Goal: Information Seeking & Learning: Learn about a topic

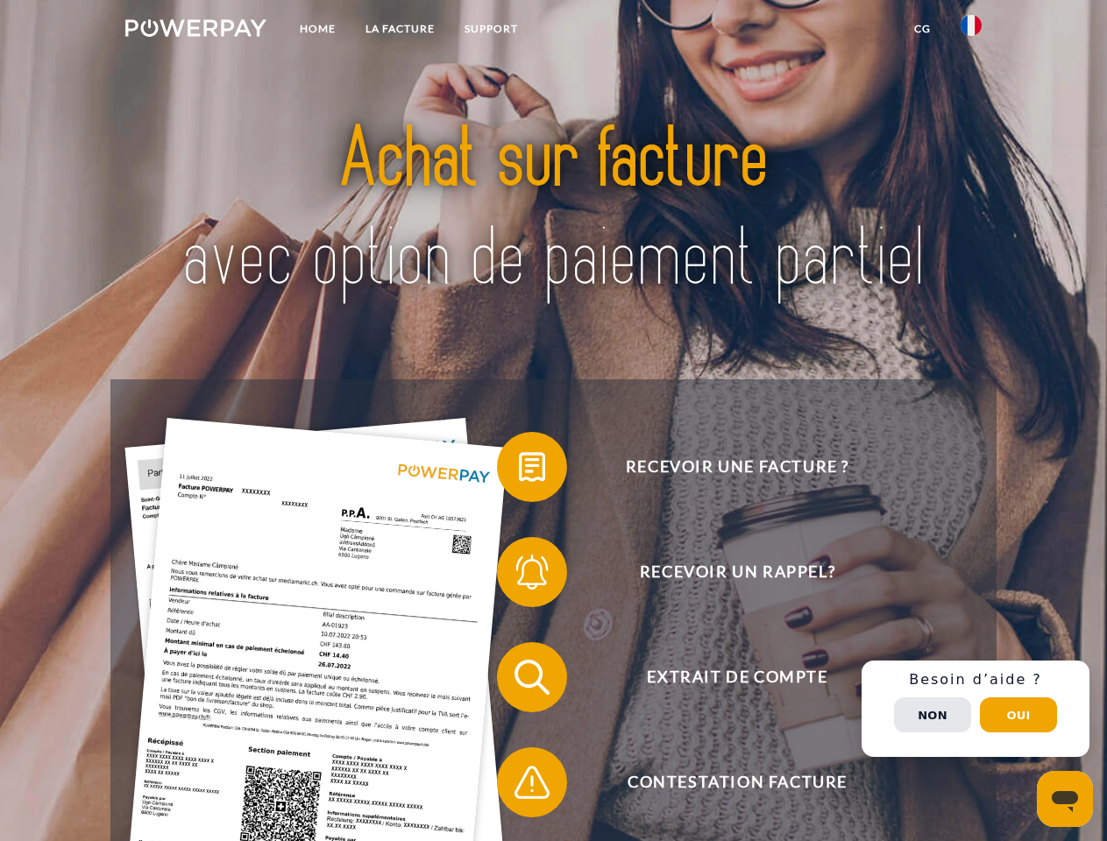
click at [195, 31] on img at bounding box center [195, 28] width 141 height 18
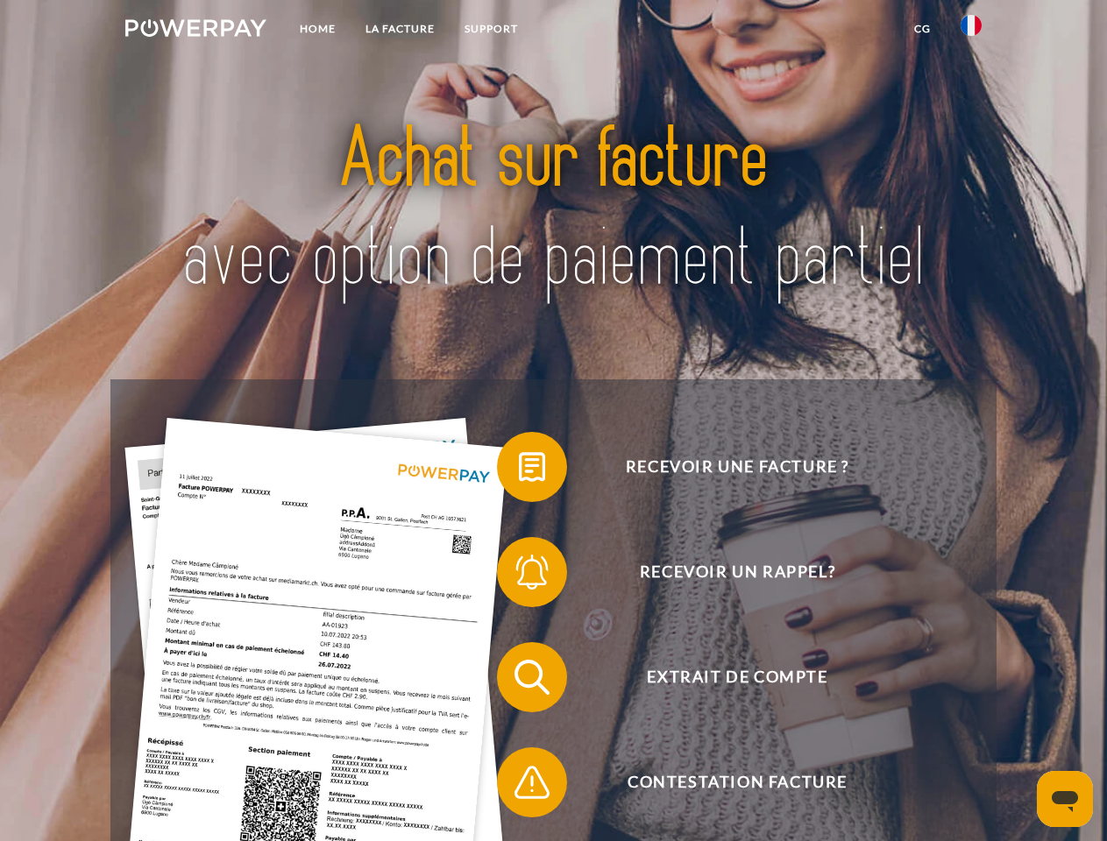
click at [971, 31] on img at bounding box center [971, 25] width 21 height 21
click at [922, 29] on link "CG" at bounding box center [922, 29] width 46 height 32
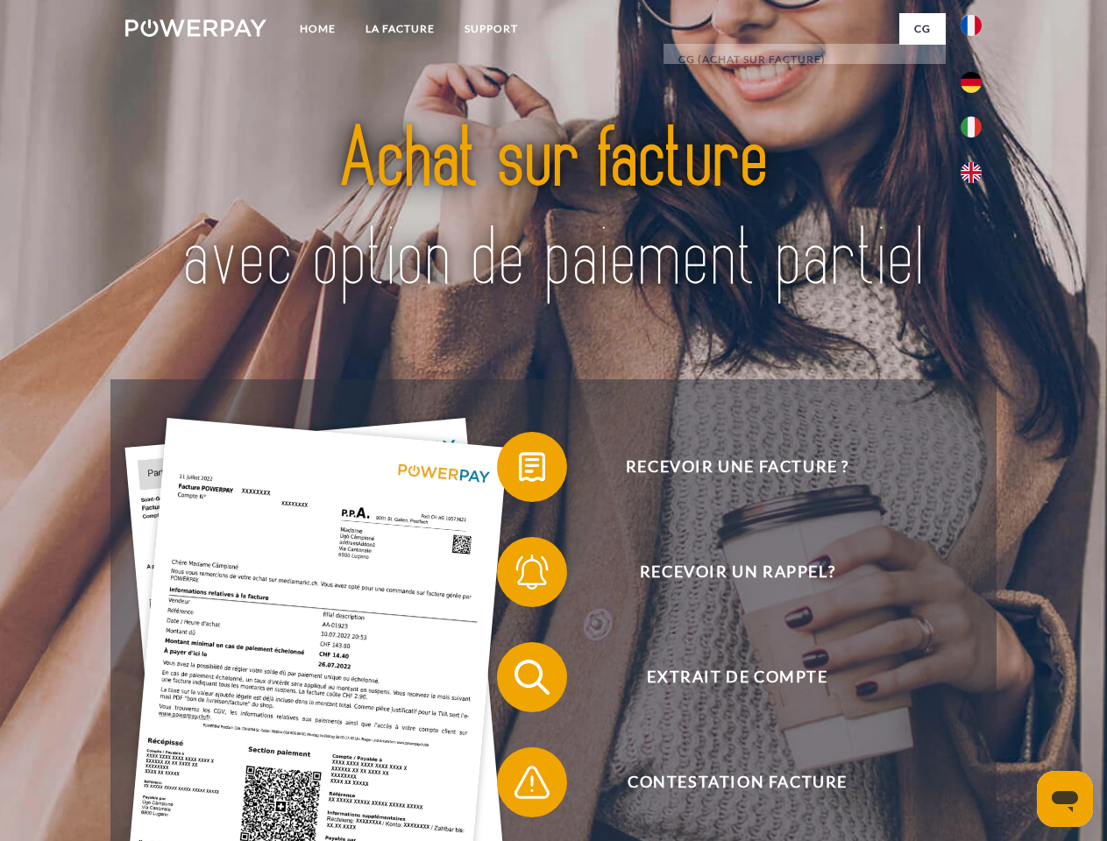
click at [519, 471] on span at bounding box center [506, 467] width 88 height 88
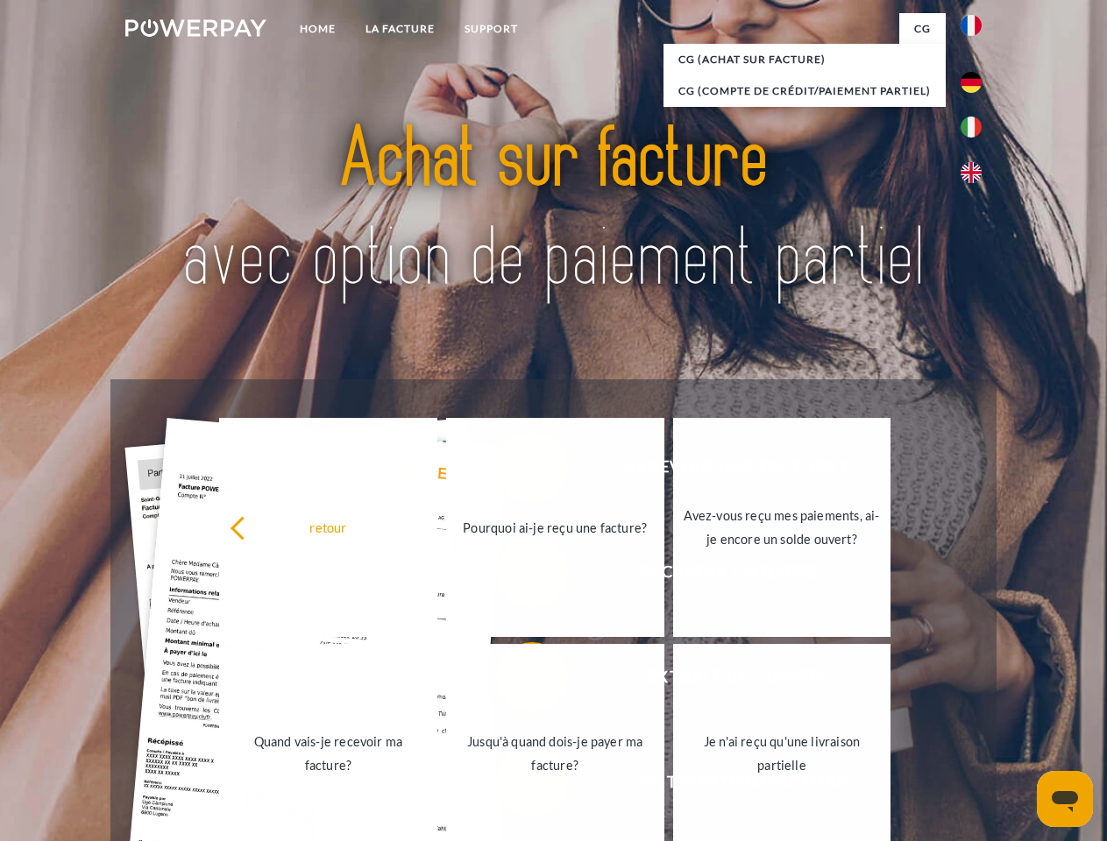
click at [519, 576] on div "Recevoir une facture ? Recevoir un rappel? Extrait de compte retour" at bounding box center [552, 729] width 885 height 701
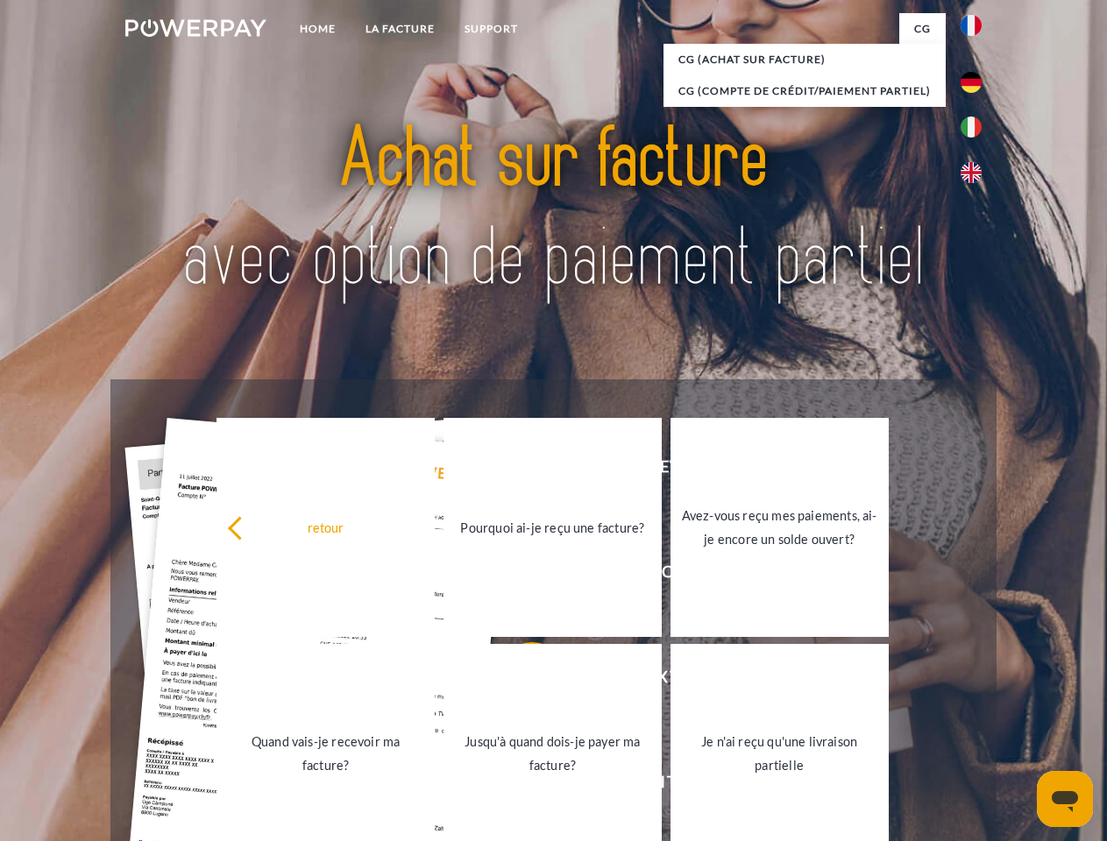
click at [519, 681] on link "Jusqu'à quand dois-je payer ma facture?" at bounding box center [552, 753] width 218 height 219
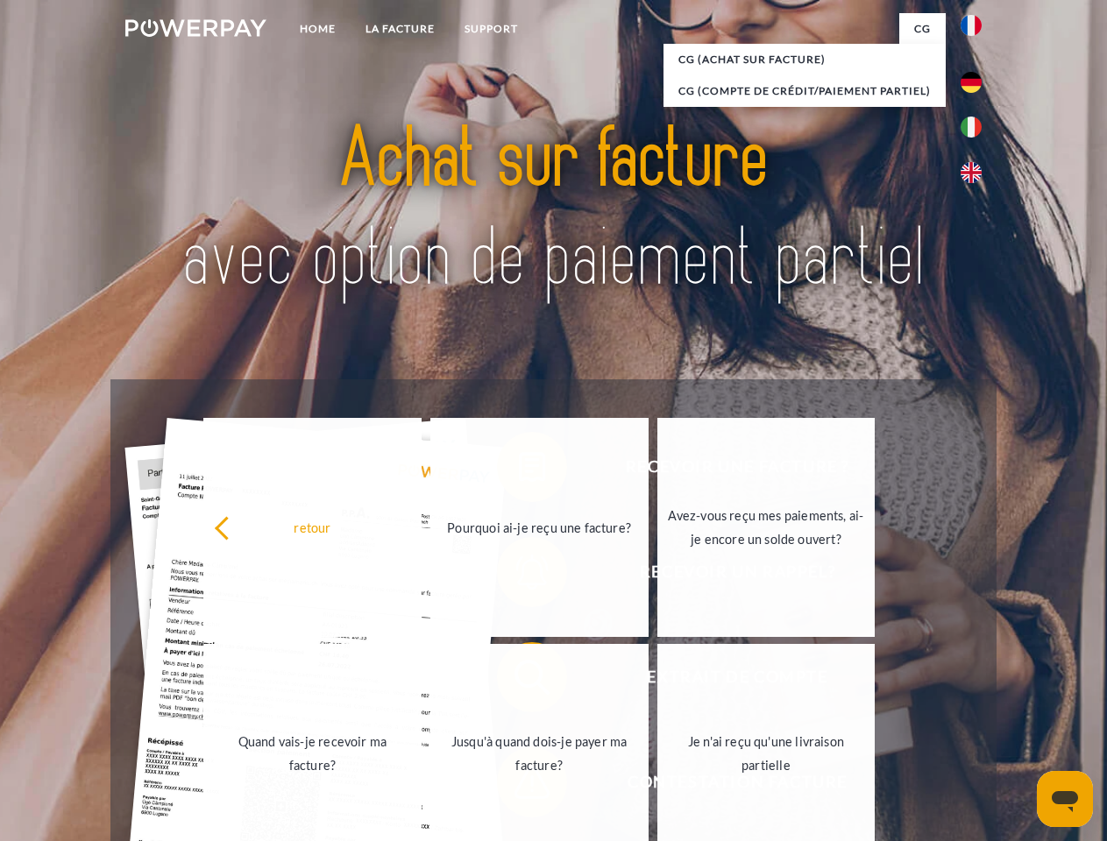
click at [657, 786] on link "Je n'ai reçu qu'une livraison partielle" at bounding box center [766, 753] width 218 height 219
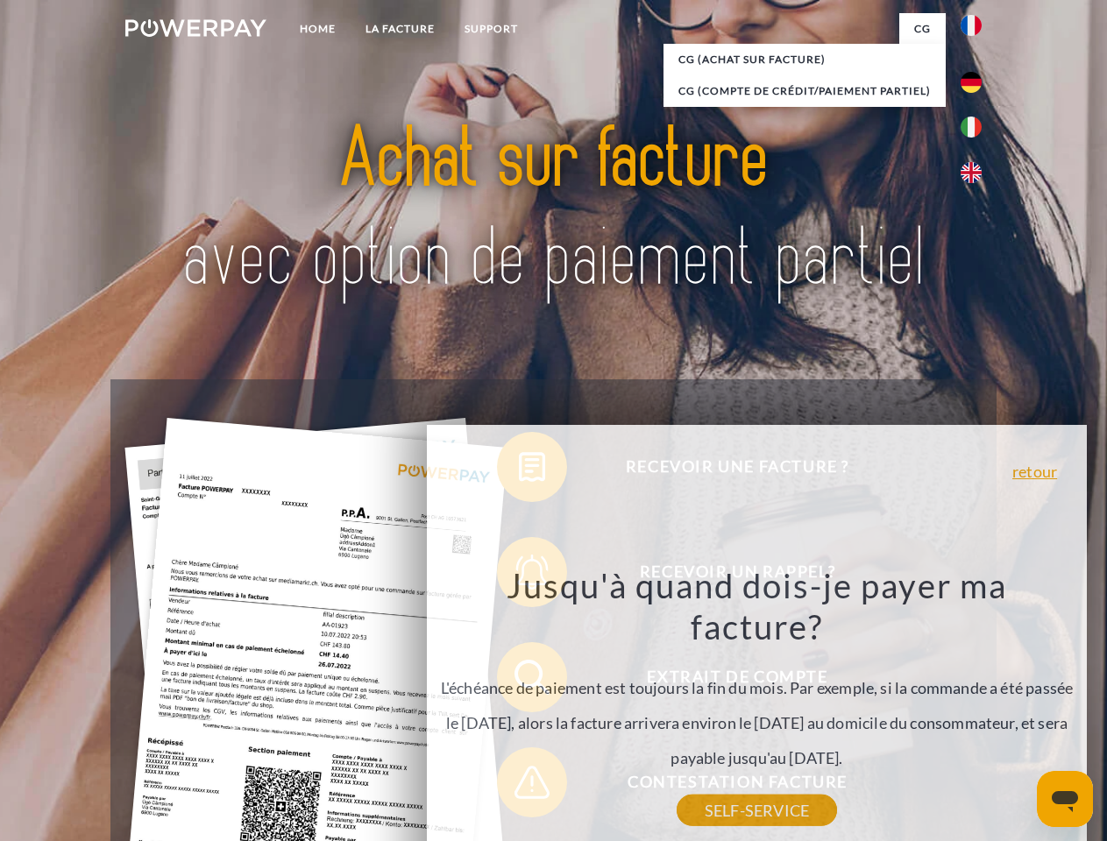
click at [975, 709] on div "Recevoir une facture ? Recevoir un rappel? Extrait de compte retour" at bounding box center [552, 729] width 885 height 701
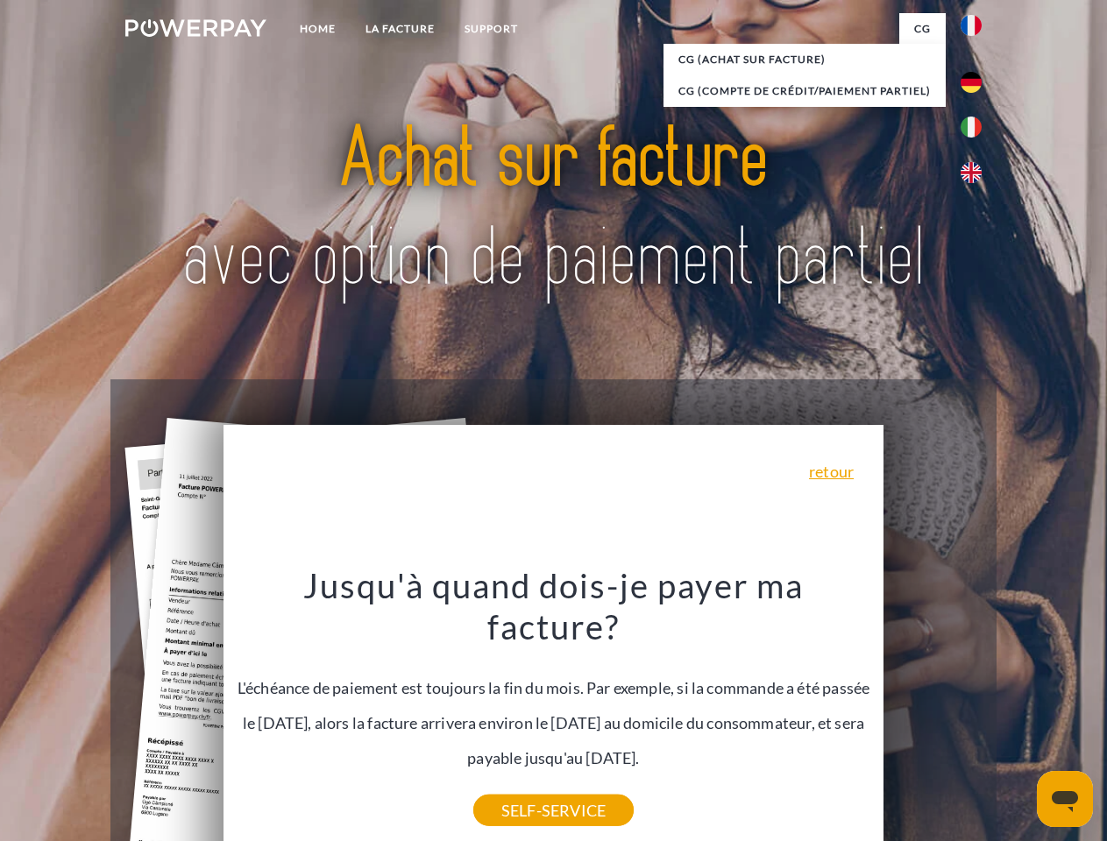
click at [933, 713] on span "Extrait de compte" at bounding box center [736, 677] width 429 height 70
click at [1018, 715] on header "Home LA FACTURE Support" at bounding box center [553, 605] width 1107 height 1210
